Goal: Task Accomplishment & Management: Use online tool/utility

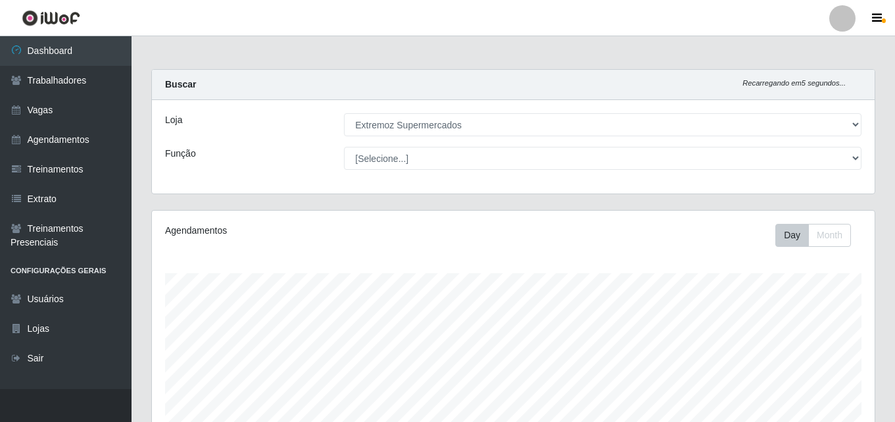
select select "519"
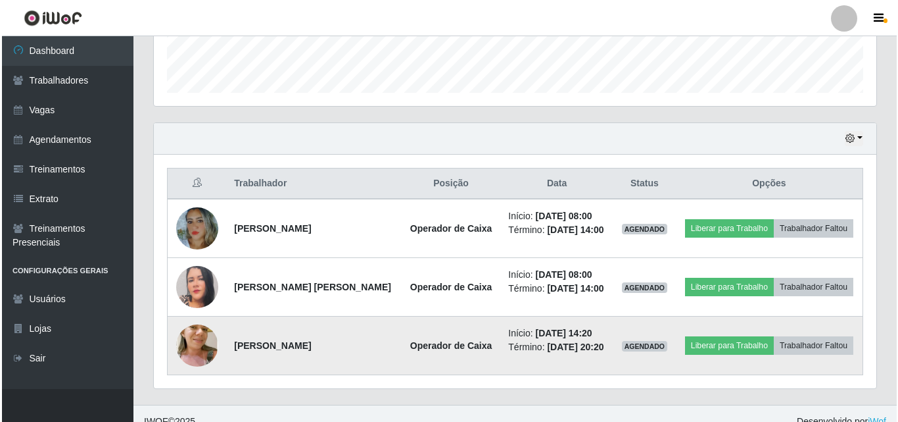
scroll to position [393, 0]
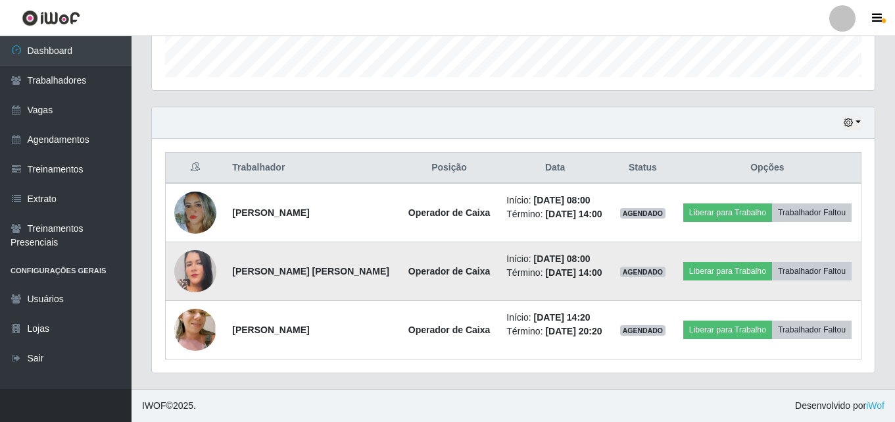
click at [191, 268] on img at bounding box center [195, 271] width 42 height 50
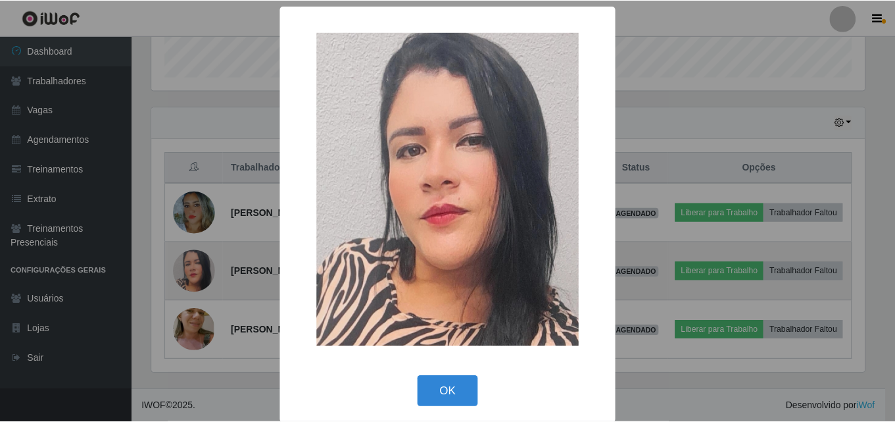
scroll to position [273, 716]
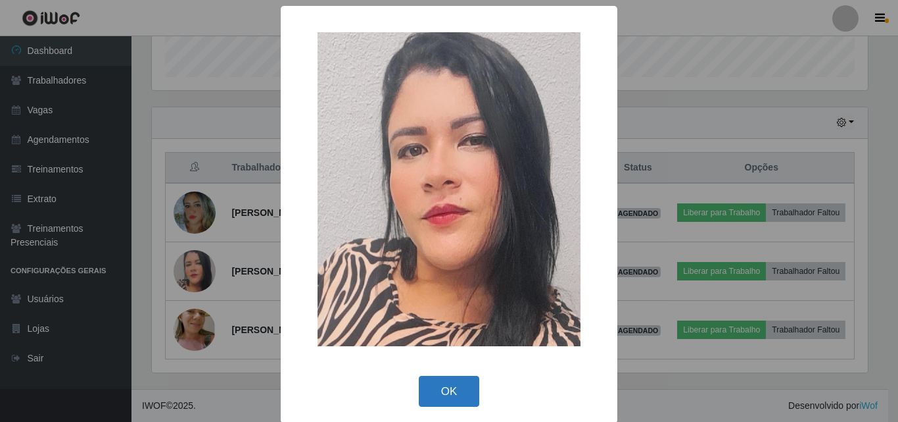
click at [439, 395] on button "OK" at bounding box center [449, 391] width 61 height 31
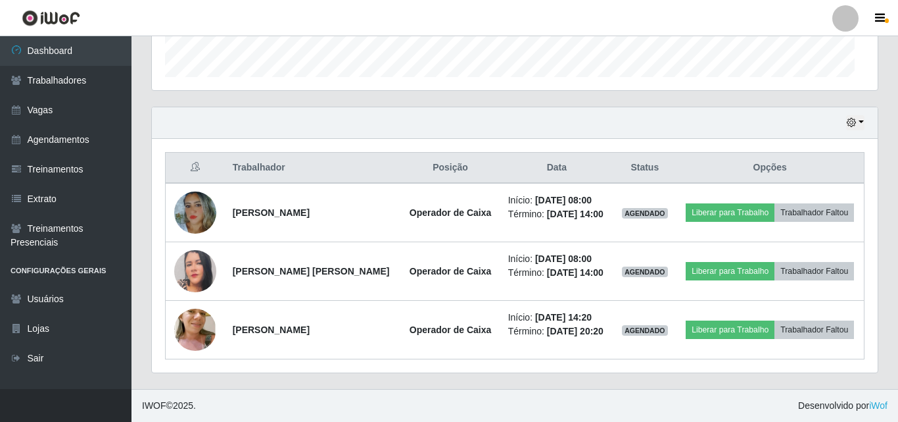
scroll to position [273, 723]
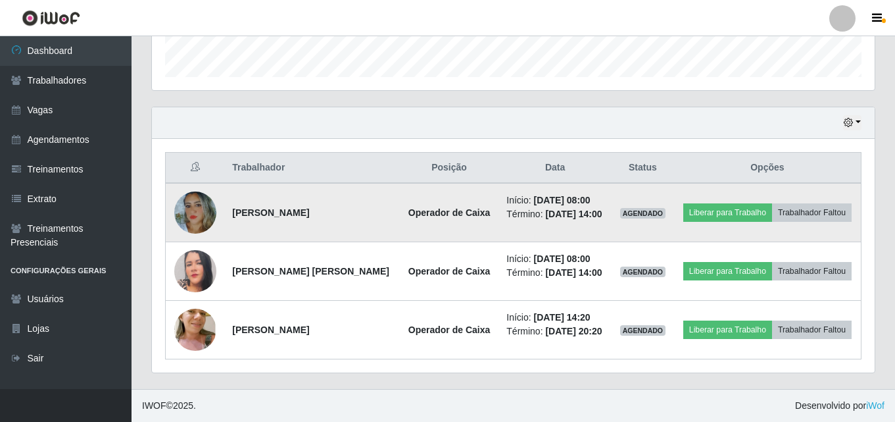
click at [205, 210] on img at bounding box center [195, 212] width 42 height 51
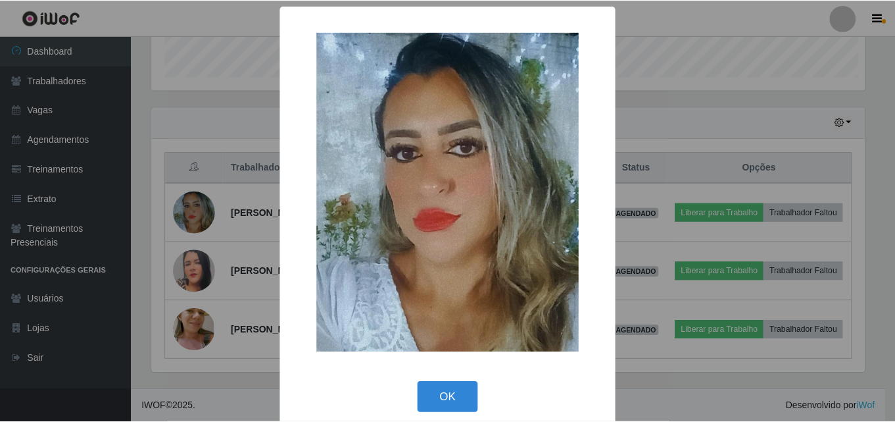
scroll to position [273, 716]
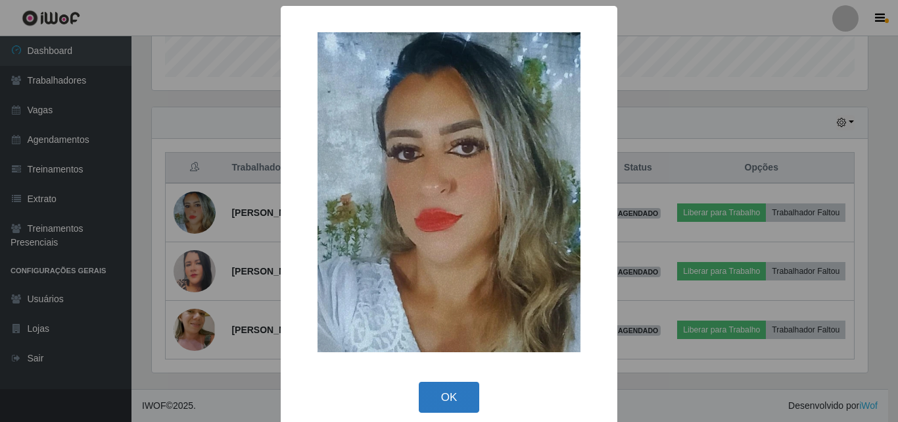
click at [440, 404] on button "OK" at bounding box center [449, 396] width 61 height 31
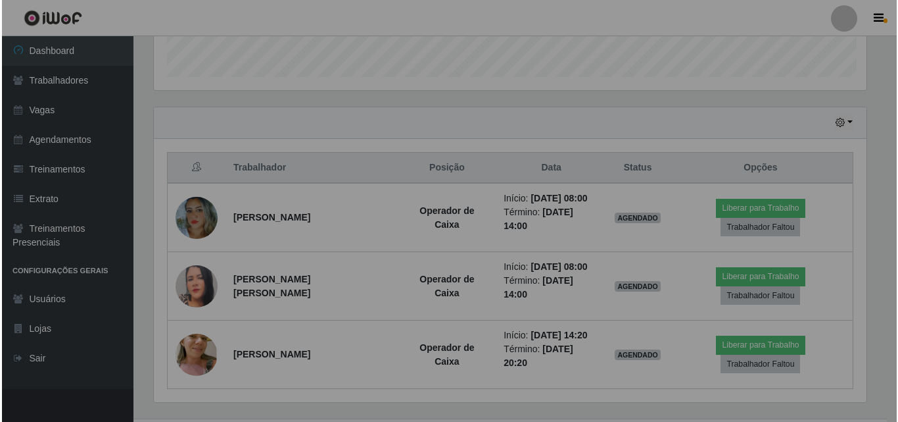
scroll to position [273, 723]
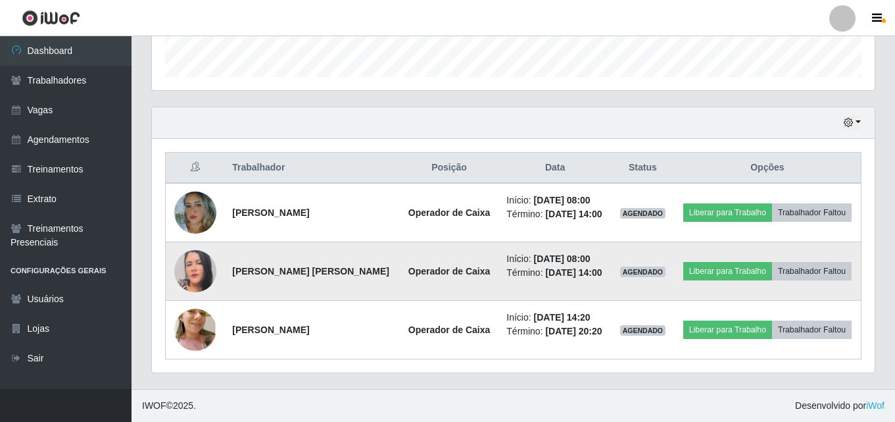
click at [191, 274] on img at bounding box center [195, 271] width 42 height 50
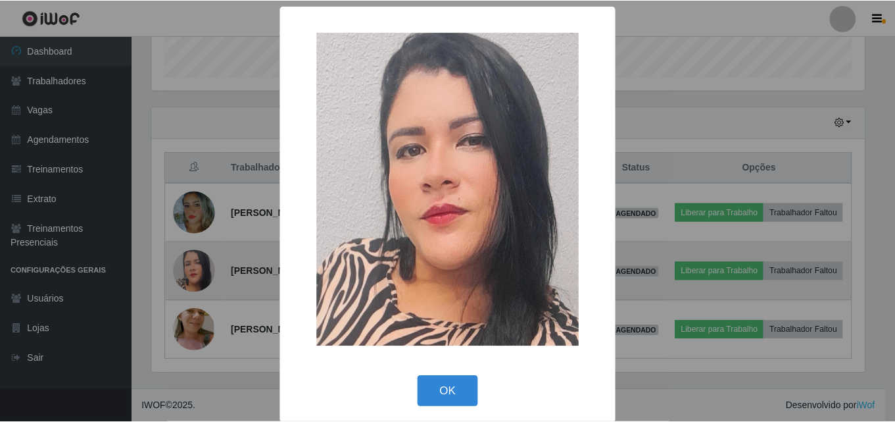
scroll to position [273, 716]
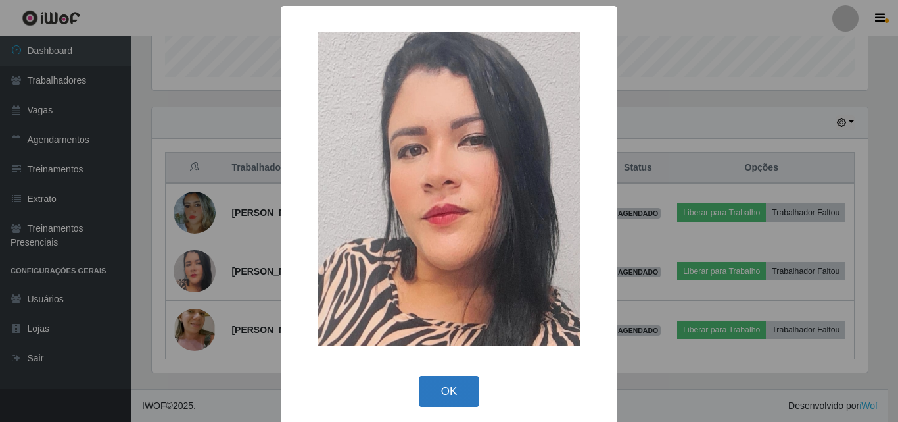
click at [441, 396] on button "OK" at bounding box center [449, 391] width 61 height 31
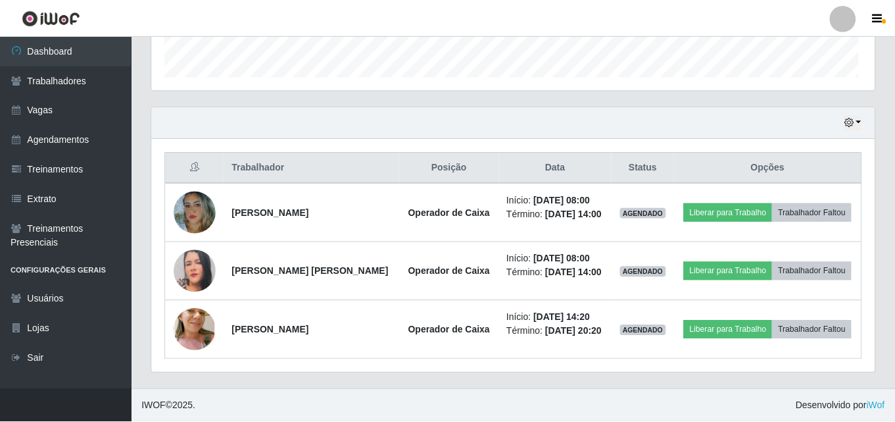
scroll to position [273, 723]
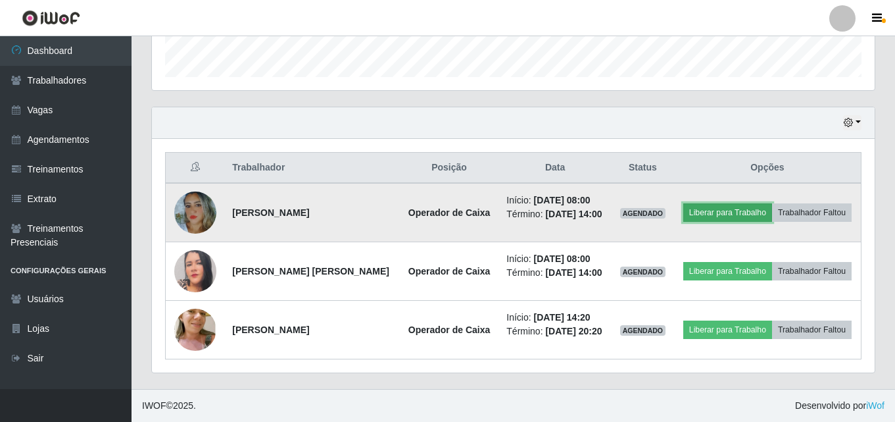
click at [700, 215] on button "Liberar para Trabalho" at bounding box center [727, 212] width 89 height 18
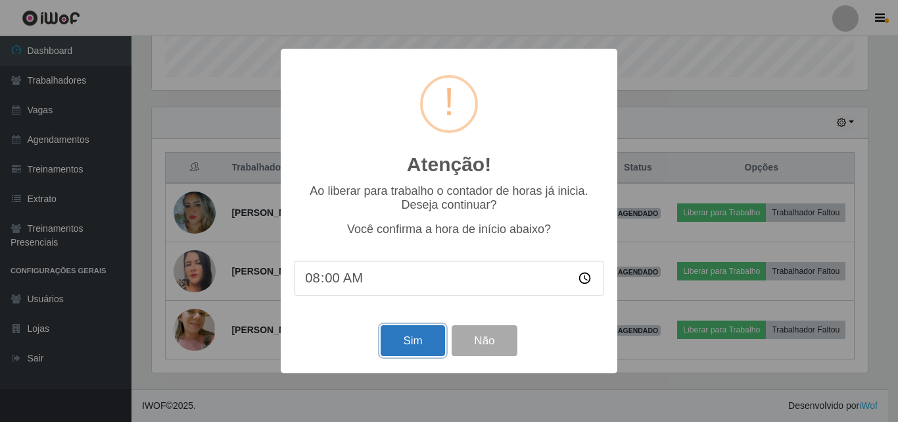
click at [412, 343] on button "Sim" at bounding box center [413, 340] width 64 height 31
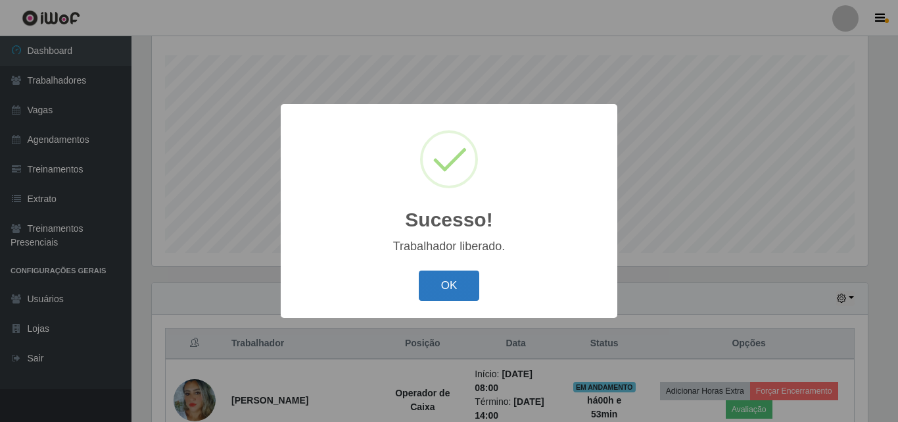
click at [472, 281] on button "OK" at bounding box center [449, 285] width 61 height 31
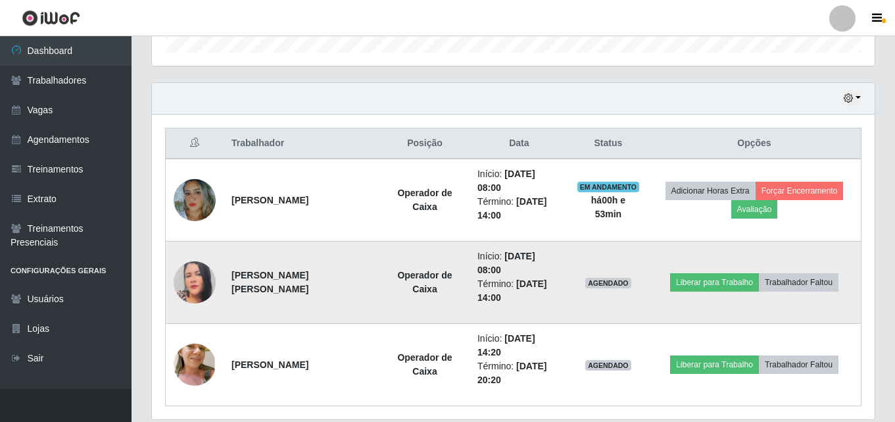
scroll to position [423, 0]
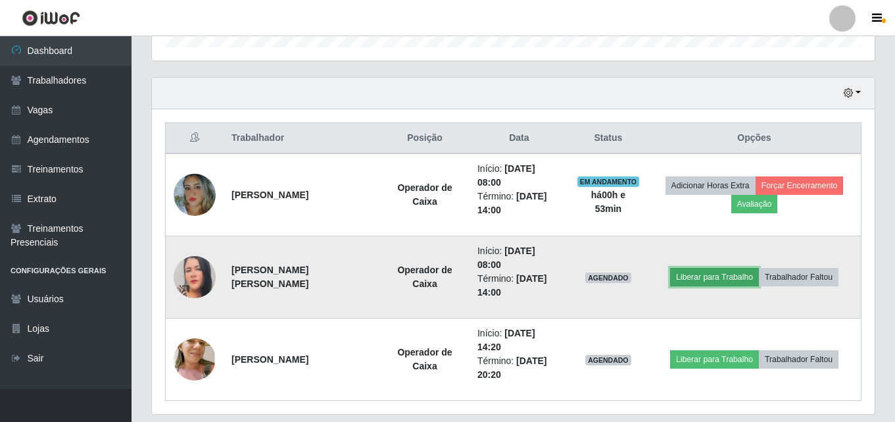
click at [696, 268] on button "Liberar para Trabalho" at bounding box center [714, 277] width 89 height 18
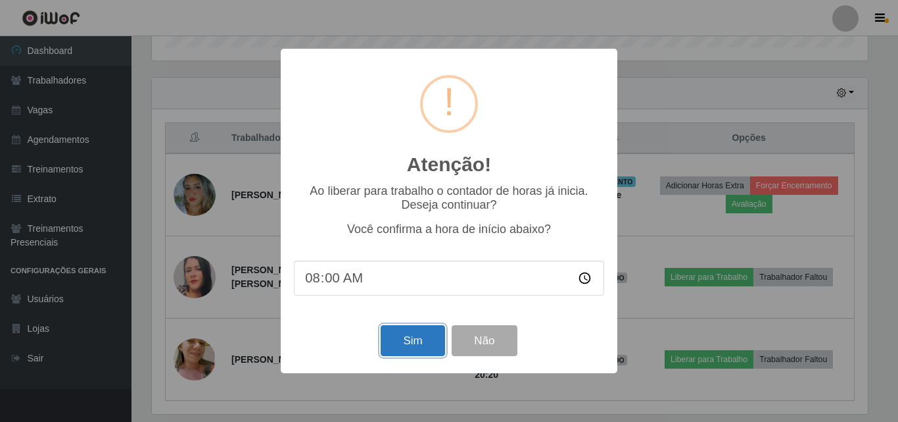
click at [393, 346] on button "Sim" at bounding box center [413, 340] width 64 height 31
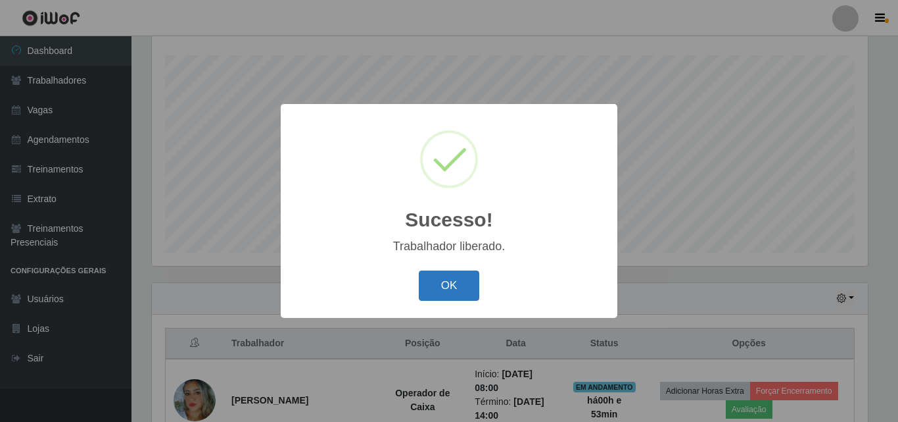
click at [436, 280] on button "OK" at bounding box center [449, 285] width 61 height 31
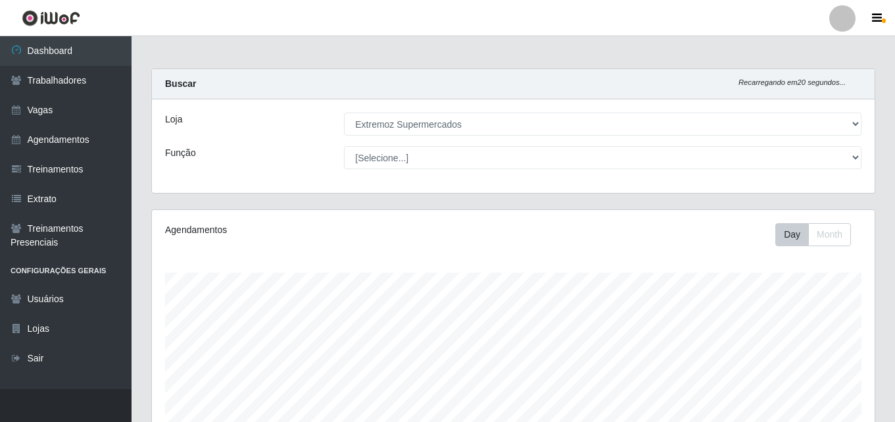
scroll to position [0, 0]
